Goal: Task Accomplishment & Management: Manage account settings

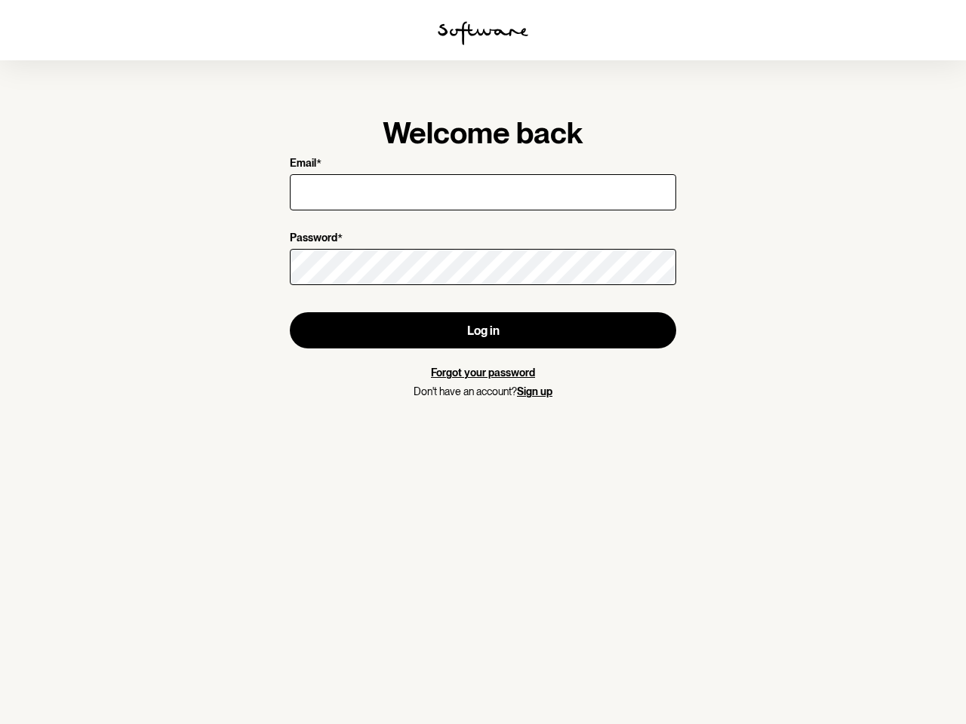
click at [483, 33] on img at bounding box center [483, 33] width 91 height 24
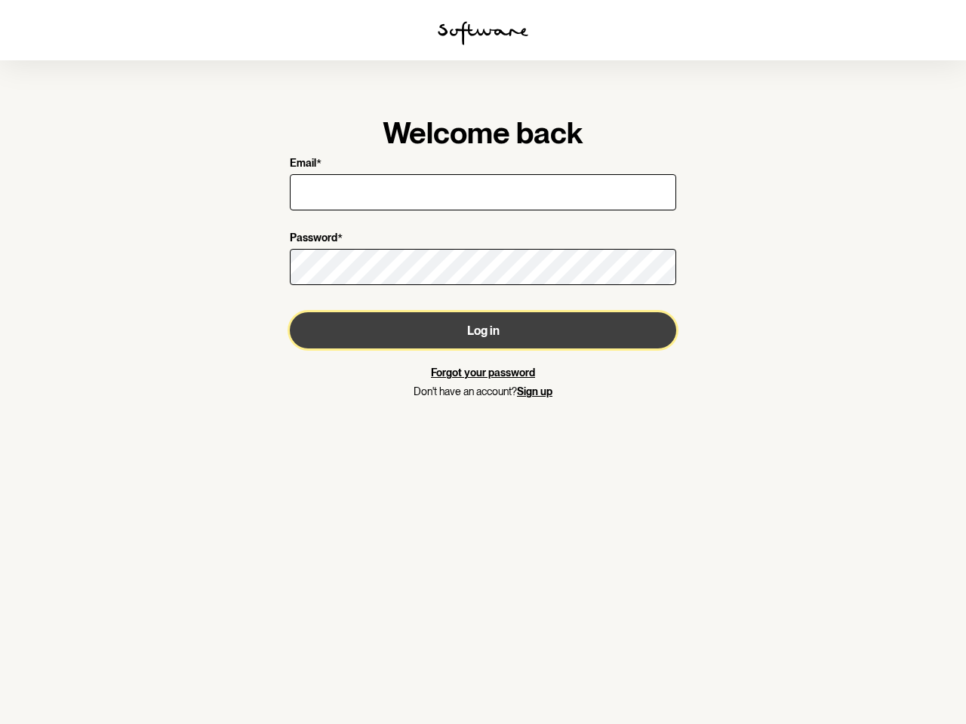
click at [483, 330] on button "Log in" at bounding box center [483, 330] width 386 height 36
